Goal: Task Accomplishment & Management: Use online tool/utility

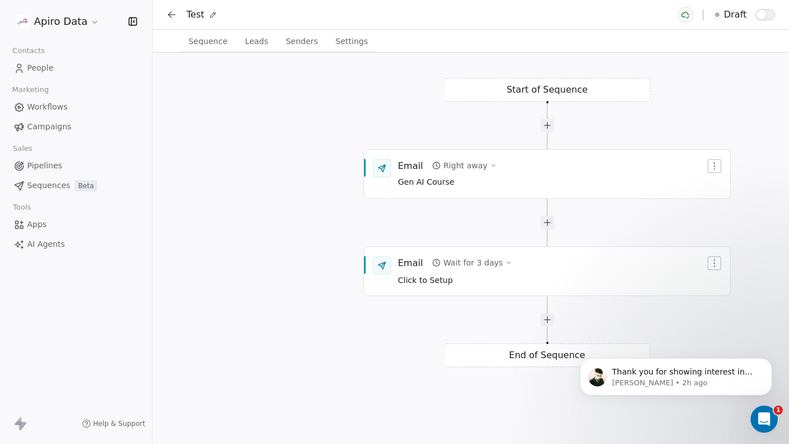
scroll to position [686, 0]
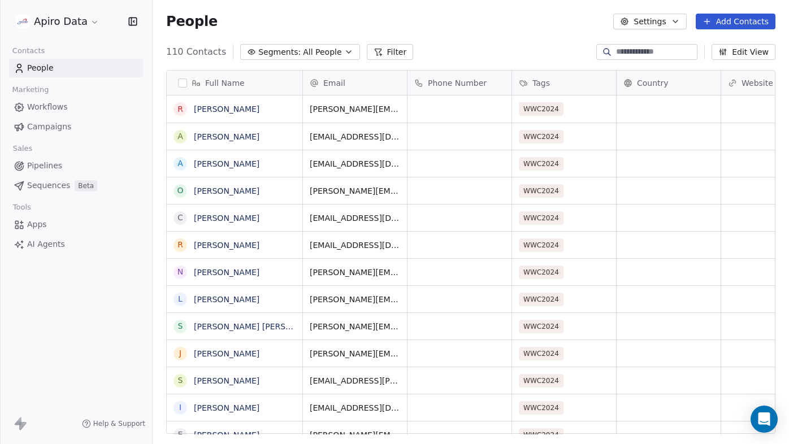
scroll to position [391, 636]
click at [84, 22] on html "Apiro Data Contacts People Marketing Workflows Campaigns Sales Pipelines Sequen…" at bounding box center [394, 229] width 789 height 459
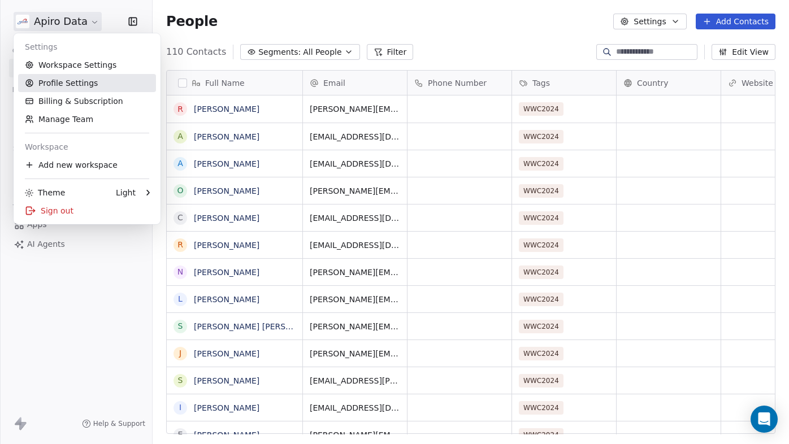
click at [66, 84] on link "Profile Settings" at bounding box center [87, 83] width 138 height 18
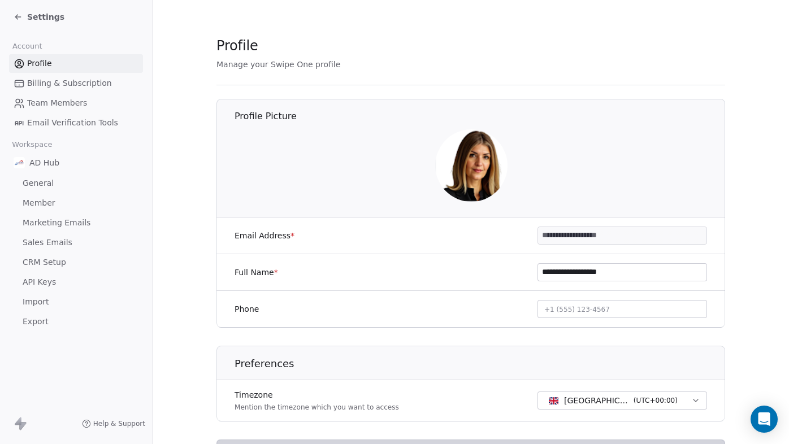
click at [17, 17] on icon at bounding box center [17, 17] width 5 height 0
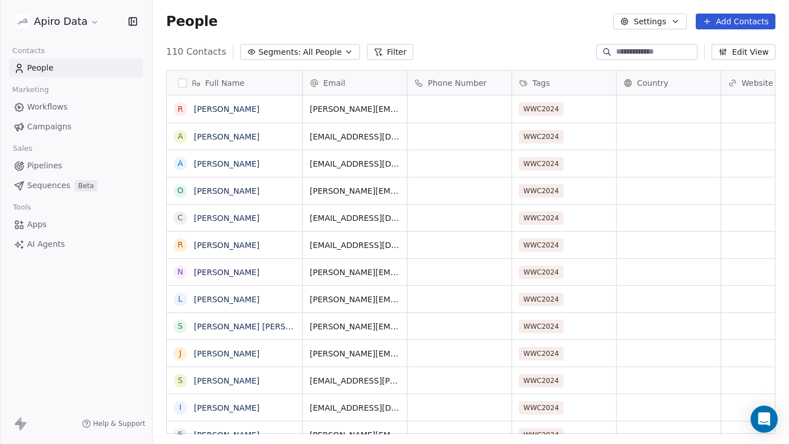
scroll to position [391, 636]
click at [61, 107] on span "Workflows" at bounding box center [47, 107] width 41 height 12
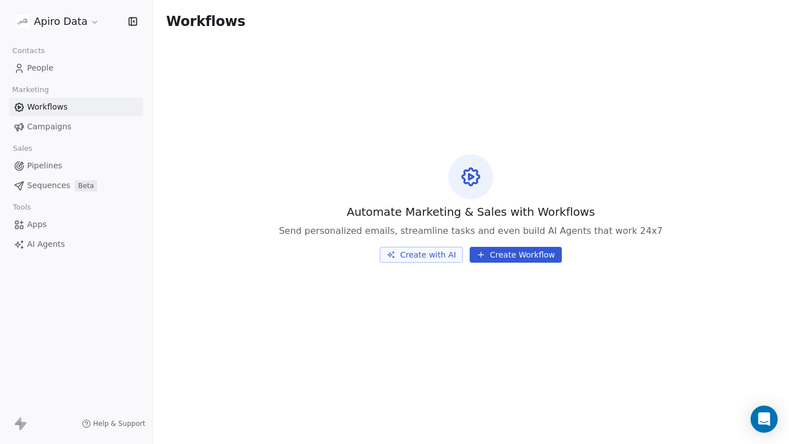
click at [422, 256] on button "Create with AI" at bounding box center [421, 255] width 83 height 16
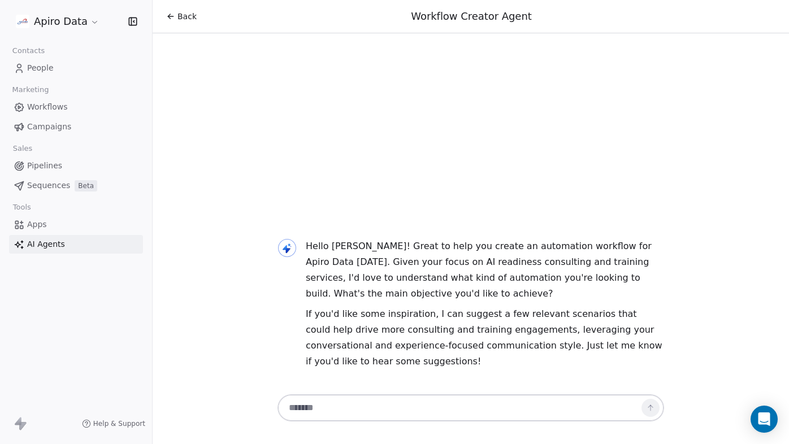
click at [372, 407] on textarea at bounding box center [459, 407] width 354 height 21
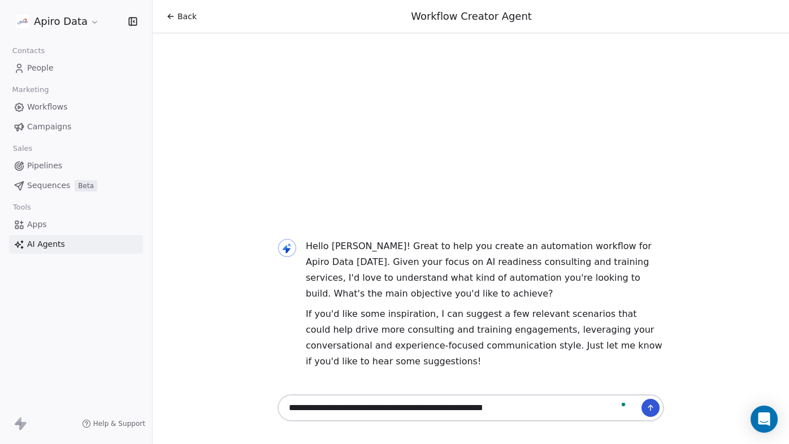
type textarea "**********"
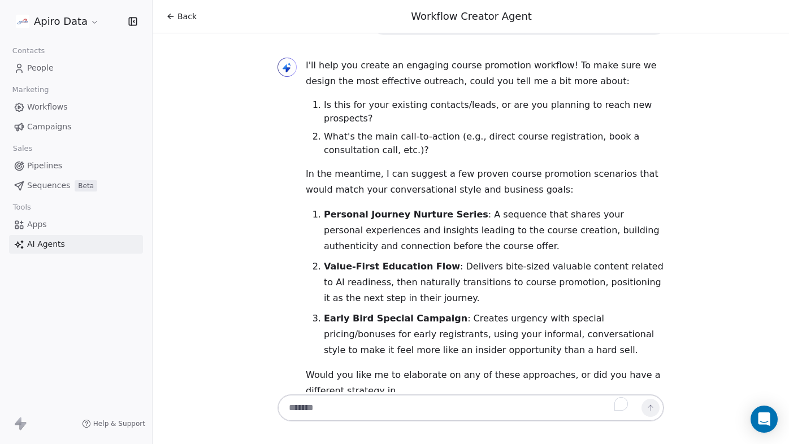
scroll to position [231, 0]
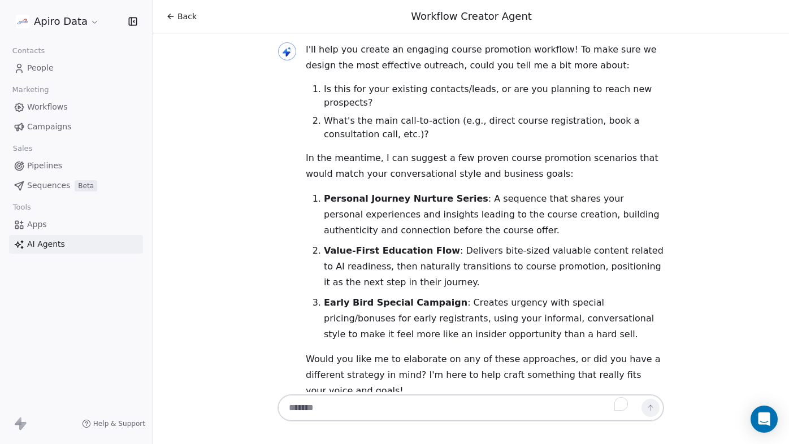
click at [439, 193] on strong "Personal Journey Nurture Series" at bounding box center [406, 198] width 164 height 11
click at [361, 405] on textarea "To enrich screen reader interactions, please activate Accessibility in Grammarl…" at bounding box center [459, 407] width 354 height 21
type textarea "*"
type textarea "**********"
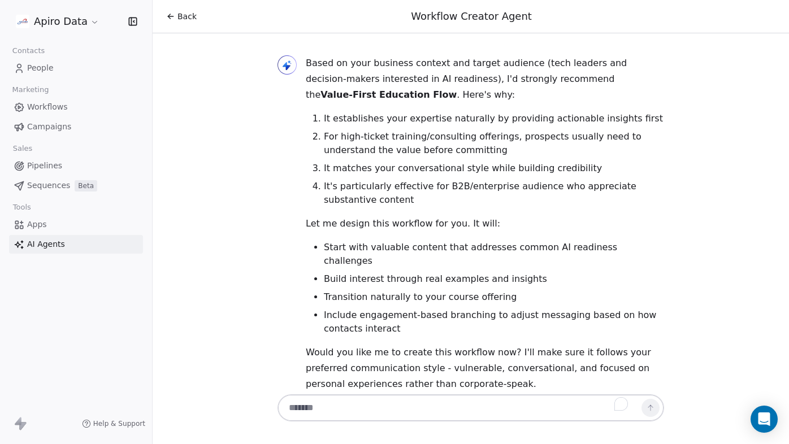
scroll to position [663, 0]
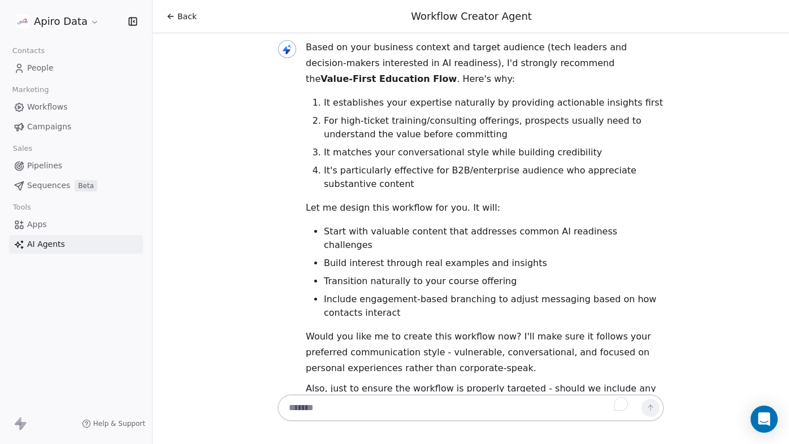
click at [330, 407] on textarea "To enrich screen reader interactions, please activate Accessibility in Grammarl…" at bounding box center [459, 407] width 354 height 21
type textarea "**"
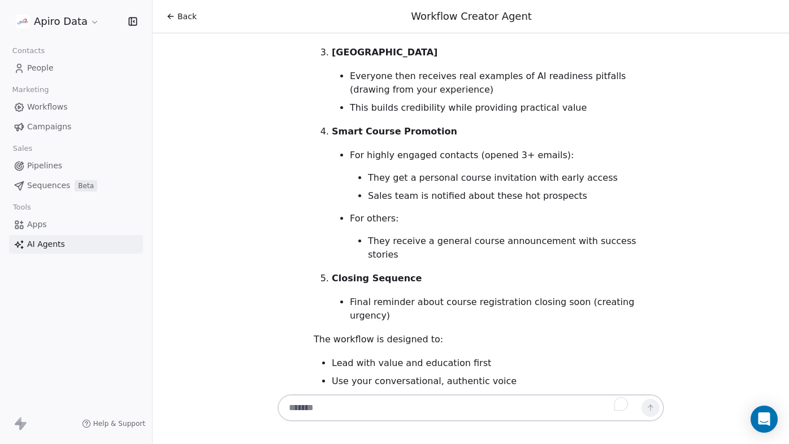
scroll to position [3630, 0]
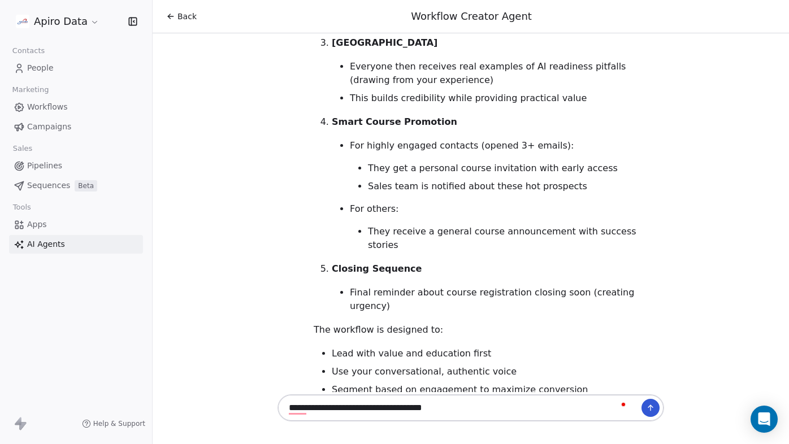
type textarea "**********"
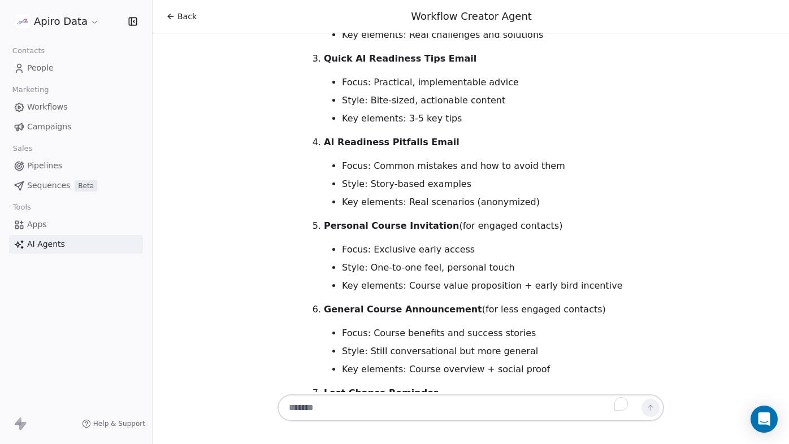
scroll to position [4359, 0]
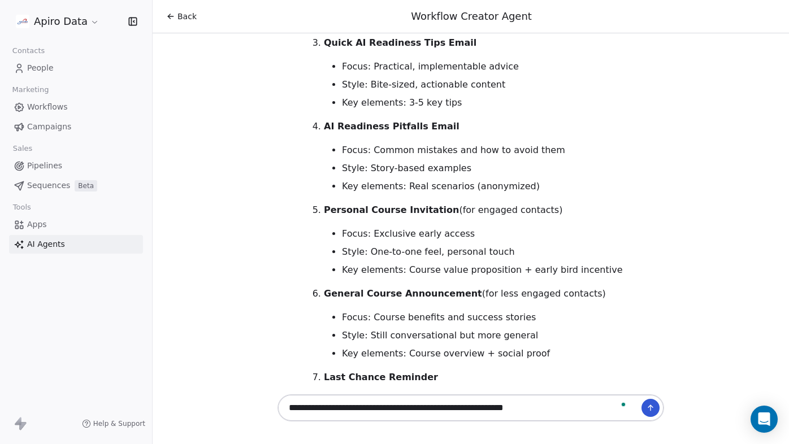
type textarea "**********"
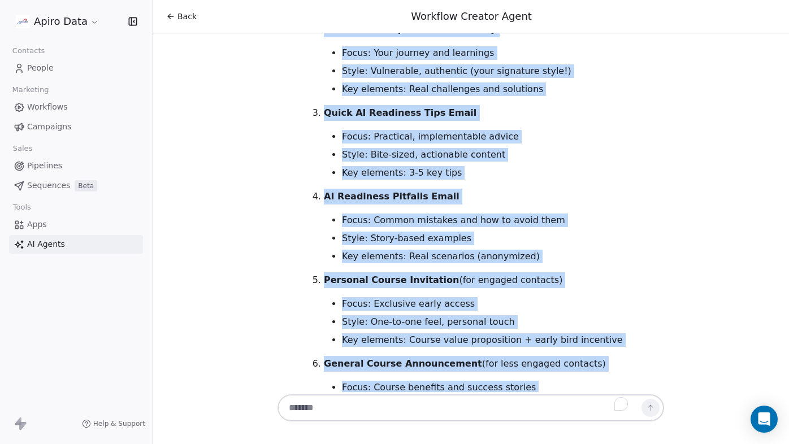
scroll to position [4765, 0]
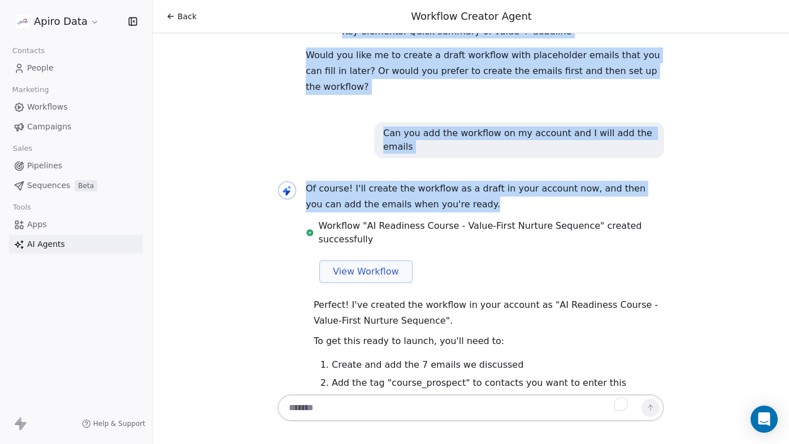
drag, startPoint x: 307, startPoint y: 101, endPoint x: 526, endPoint y: 60, distance: 223.0
copy div "Ah yes, absolutely right! 😄 You'll need to create the email content first befor…"
click at [373, 265] on span "View Workflow" at bounding box center [366, 272] width 66 height 14
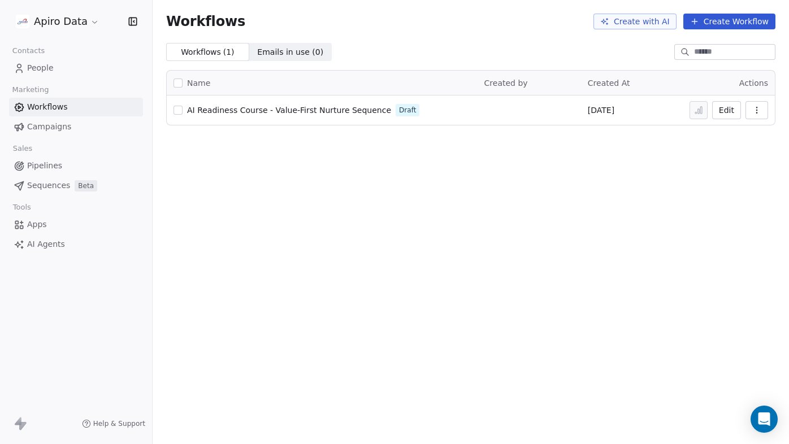
click at [45, 129] on span "Campaigns" at bounding box center [49, 127] width 44 height 12
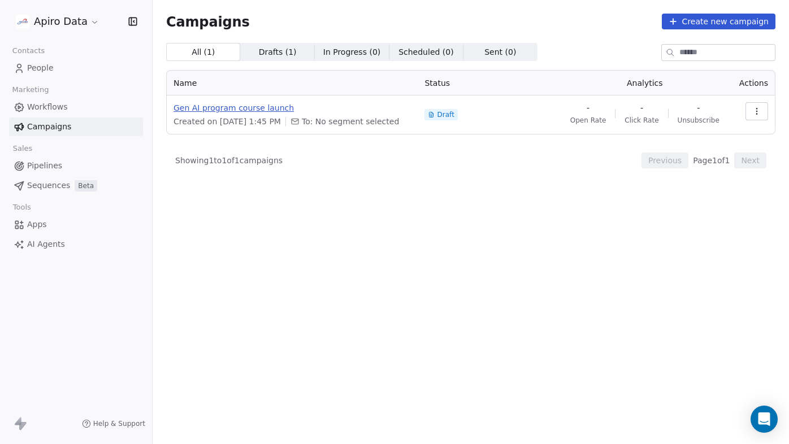
click at [212, 107] on span "Gen AI program course launch" at bounding box center [291, 107] width 237 height 11
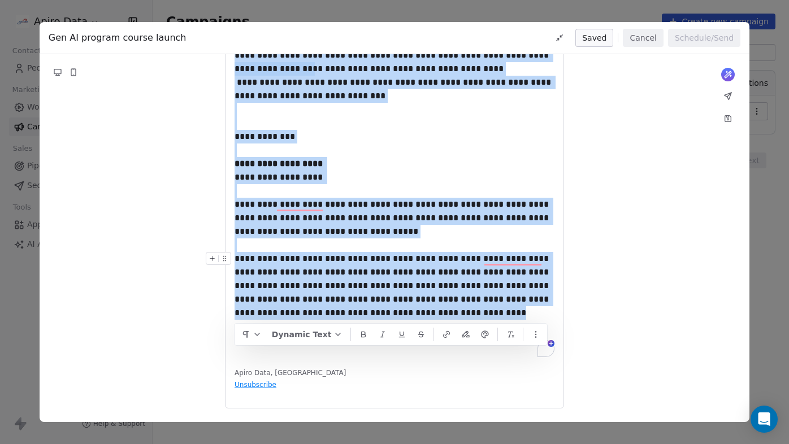
drag, startPoint x: 236, startPoint y: 164, endPoint x: 438, endPoint y: 313, distance: 251.2
copy div "**********"
click at [643, 40] on button "Cancel" at bounding box center [642, 38] width 40 height 18
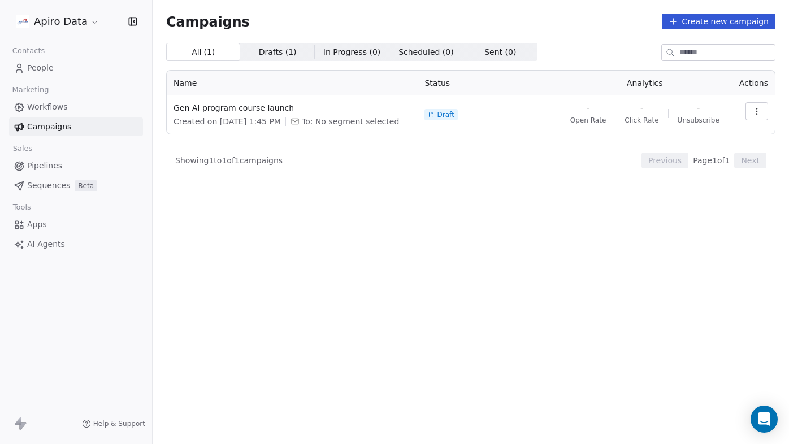
click at [47, 111] on span "Workflows" at bounding box center [47, 107] width 41 height 12
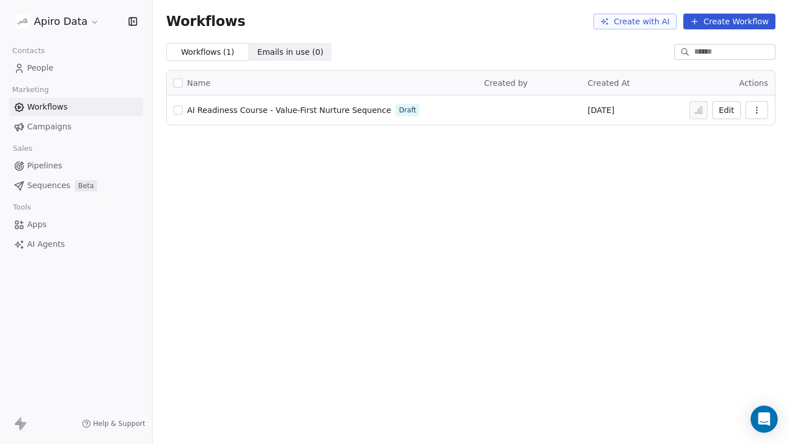
click at [730, 111] on button "Edit" at bounding box center [726, 110] width 29 height 18
